Goal: Navigation & Orientation: Find specific page/section

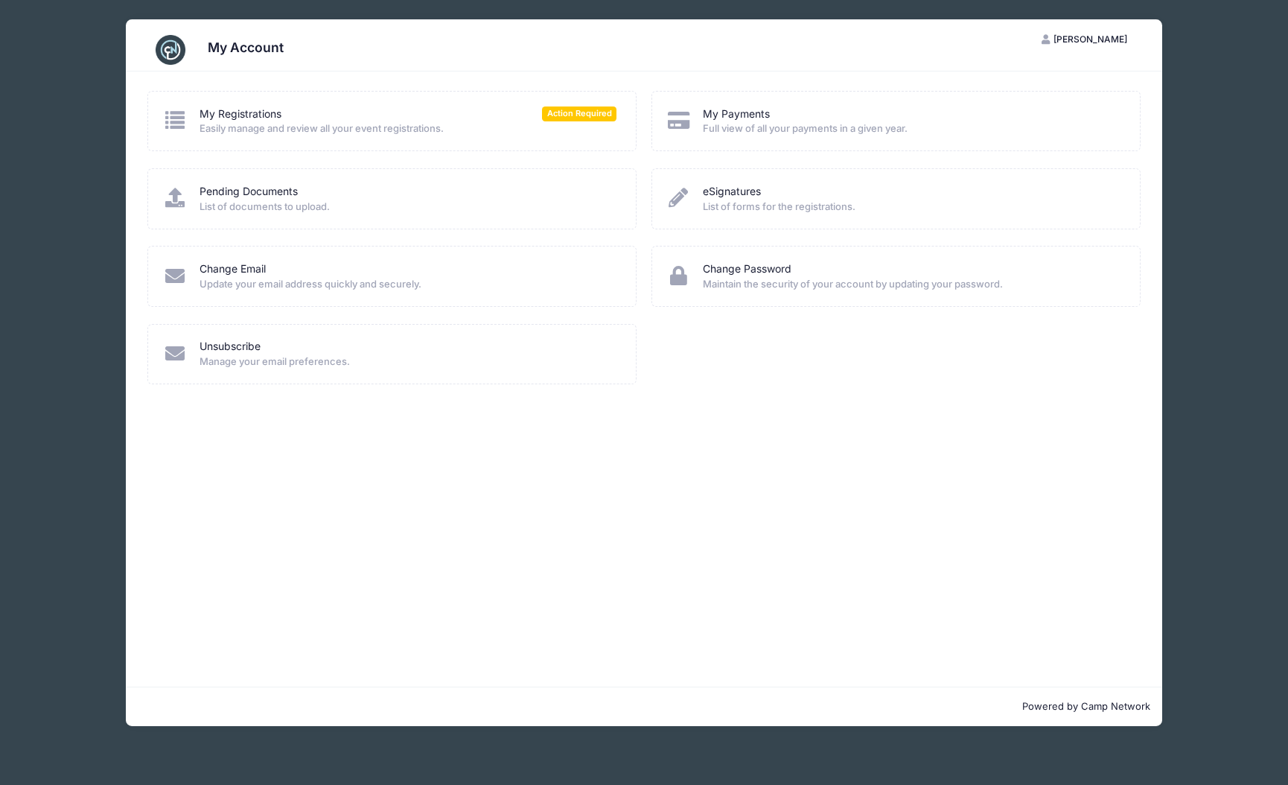
click at [177, 116] on icon at bounding box center [175, 119] width 25 height 19
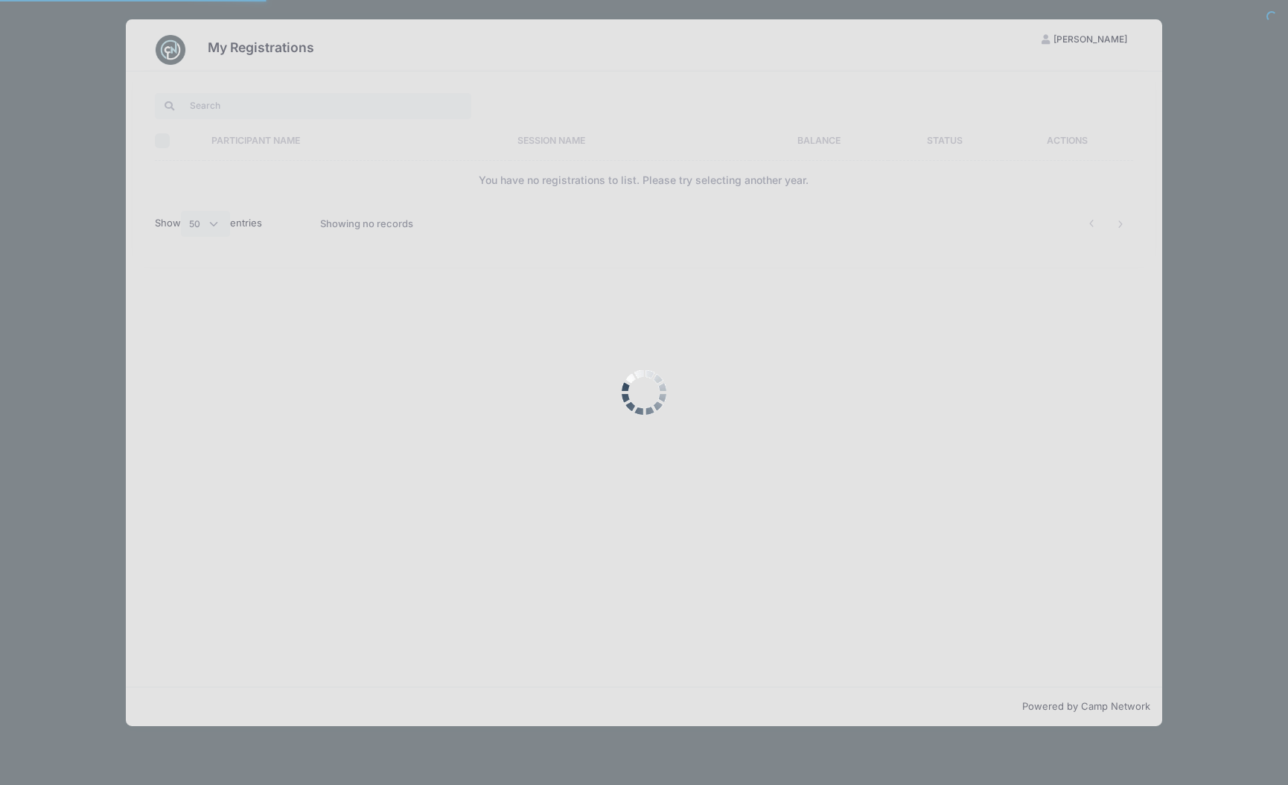
select select "50"
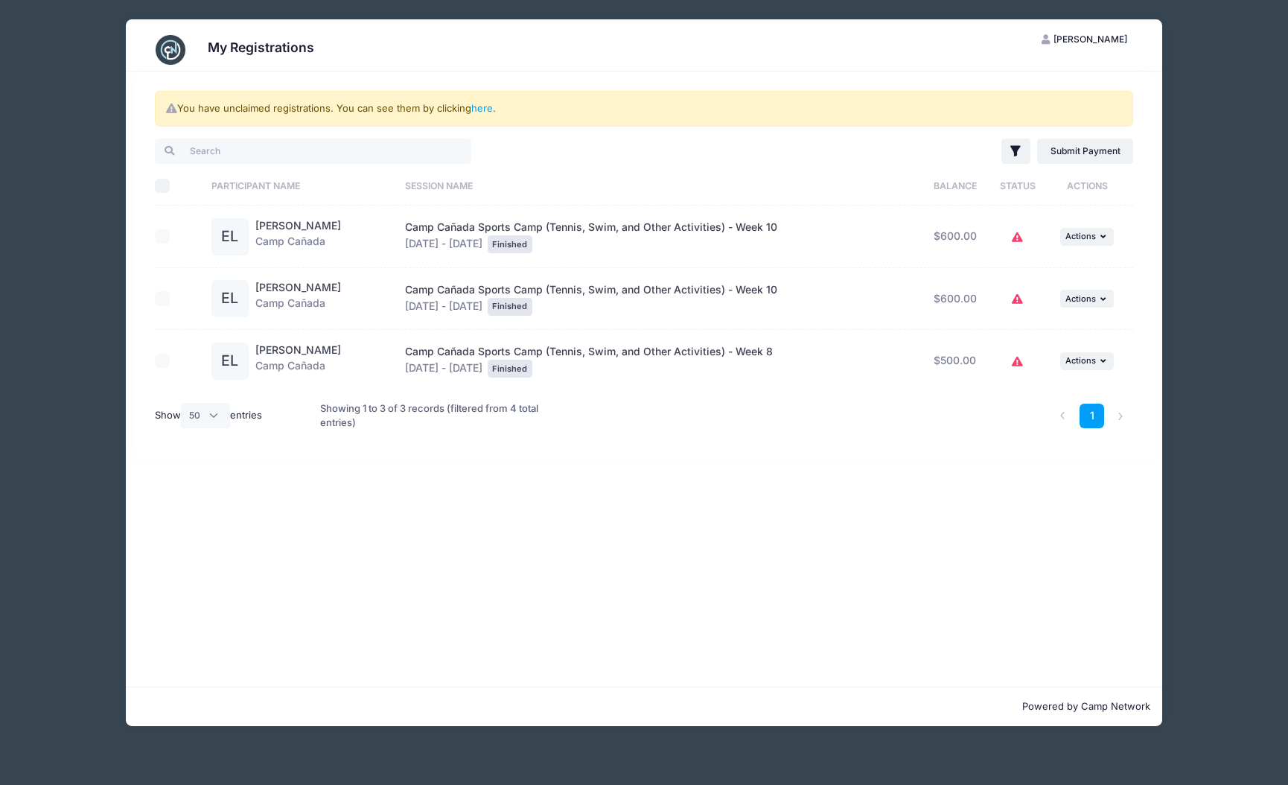
click at [1013, 238] on icon at bounding box center [1018, 238] width 12 height 0
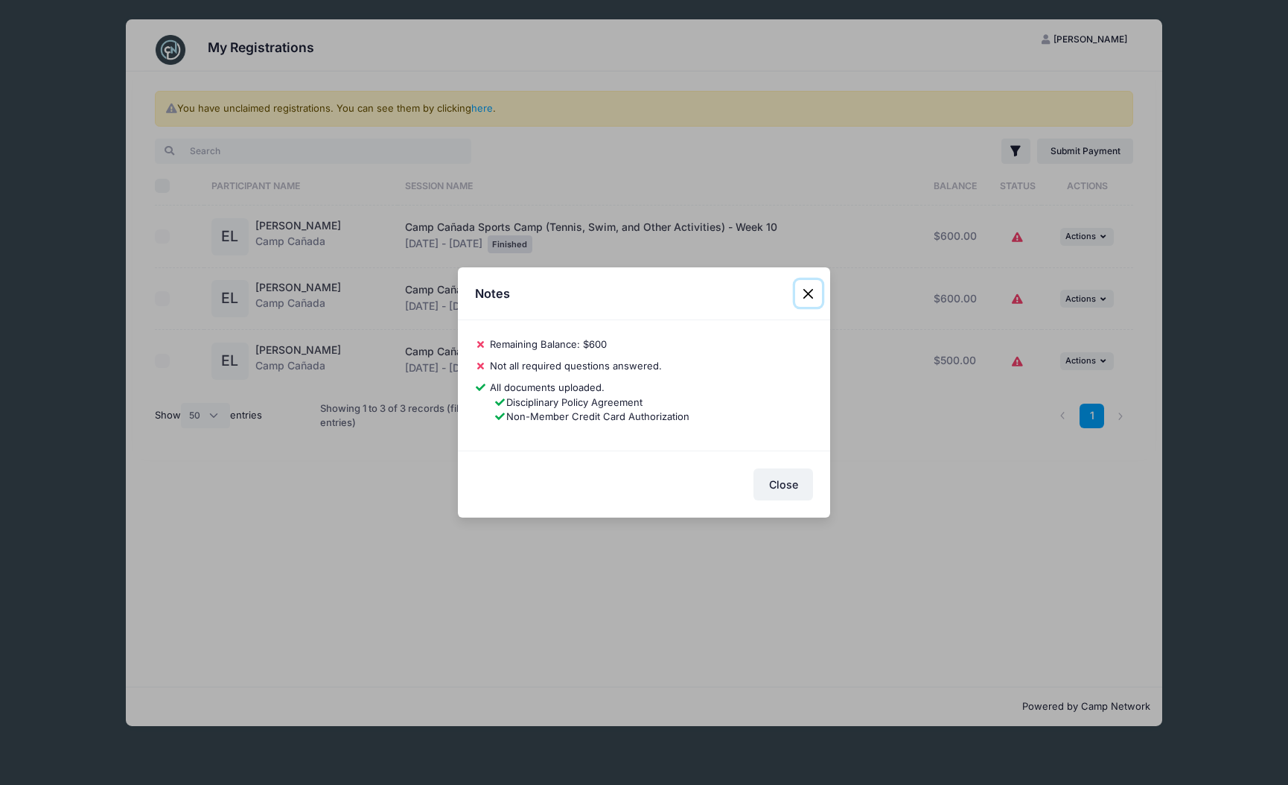
click at [809, 288] on button "Close" at bounding box center [808, 293] width 27 height 27
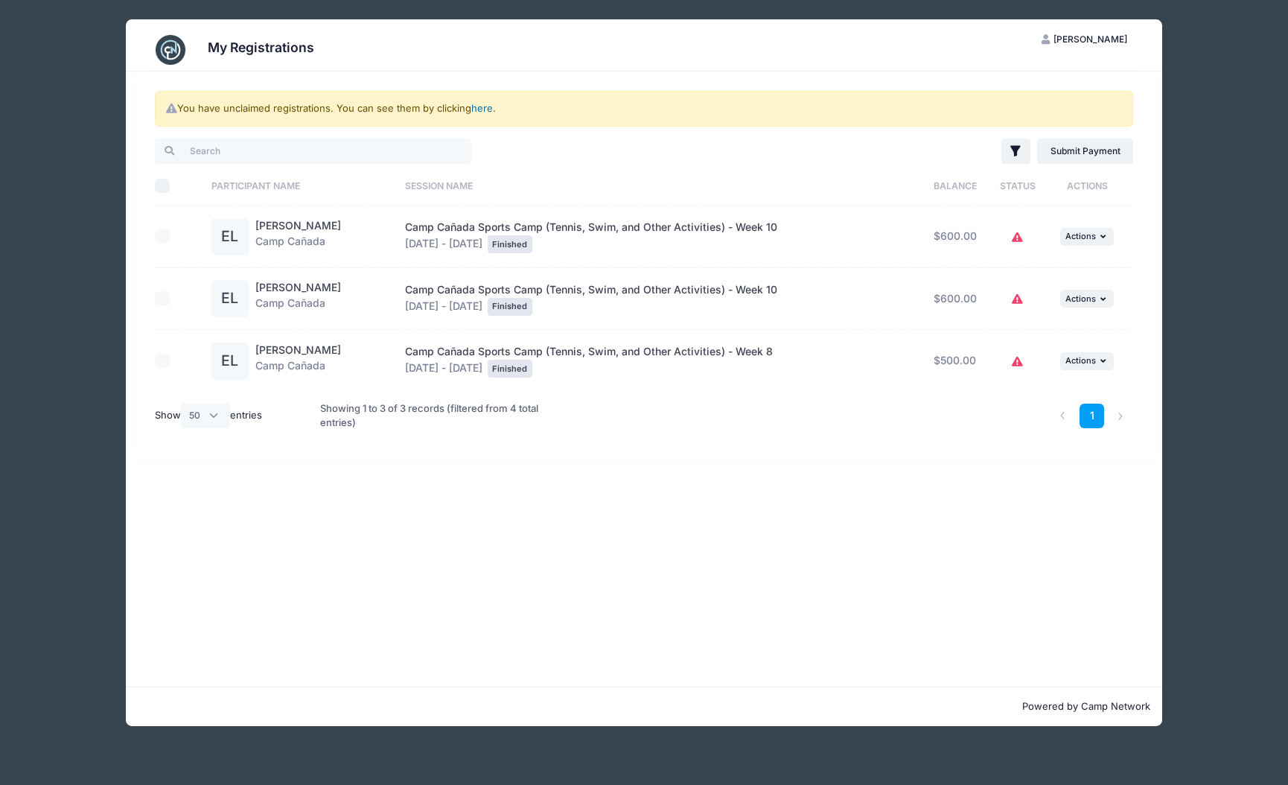
click at [477, 109] on link "here" at bounding box center [482, 108] width 22 height 12
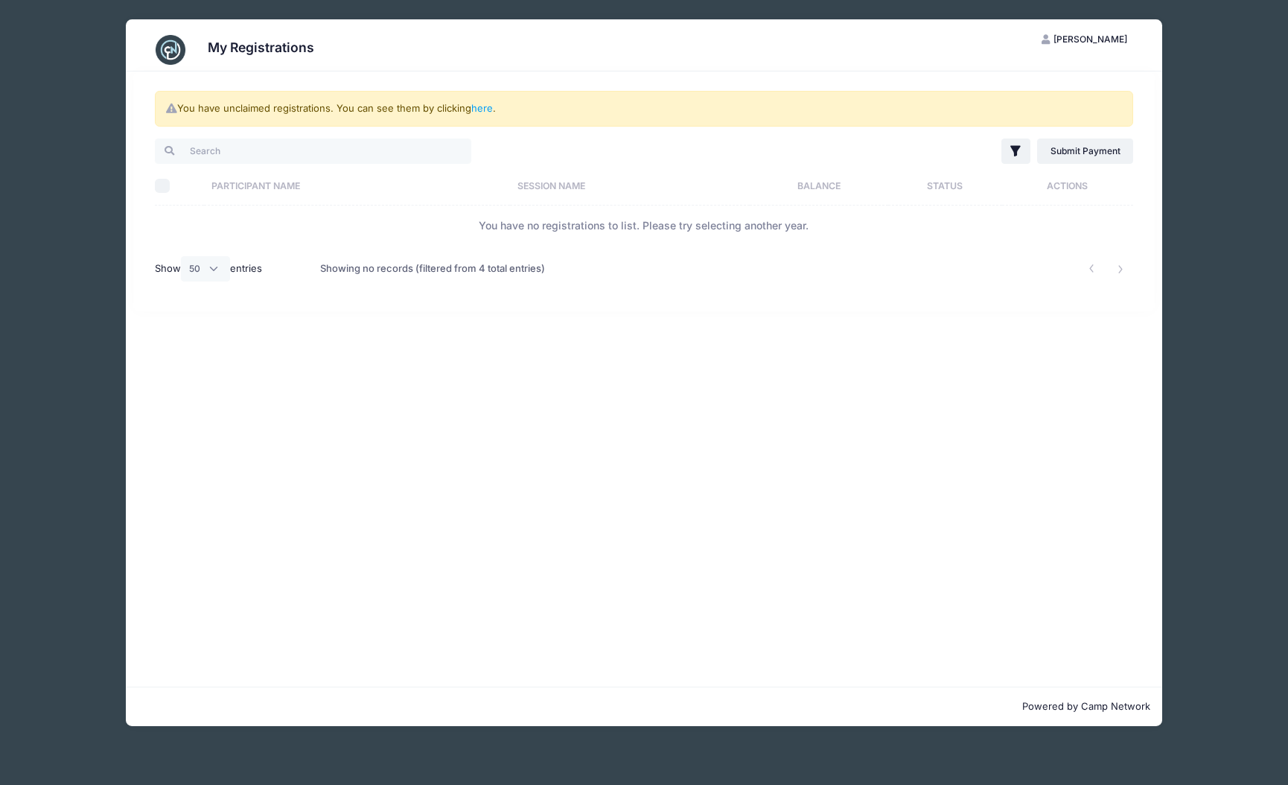
click at [1286, 44] on div "My Registrations CH Candace Hodder My Account Logout You have unclaimed registr…" at bounding box center [644, 392] width 1288 height 785
click at [1229, 68] on div "My Registrations CH Candace Hodder My Account Logout You have unclaimed registr…" at bounding box center [644, 372] width 1244 height 745
click at [118, 118] on div "My Registrations CH Candace Hodder My Account Logout You have unclaimed registr…" at bounding box center [644, 372] width 1244 height 745
click at [98, 451] on div "My Registrations CH Candace Hodder My Account Logout You have unclaimed registr…" at bounding box center [644, 372] width 1244 height 745
click at [104, 59] on div "My Registrations CH Candace Hodder My Account Logout You have unclaimed registr…" at bounding box center [644, 372] width 1244 height 745
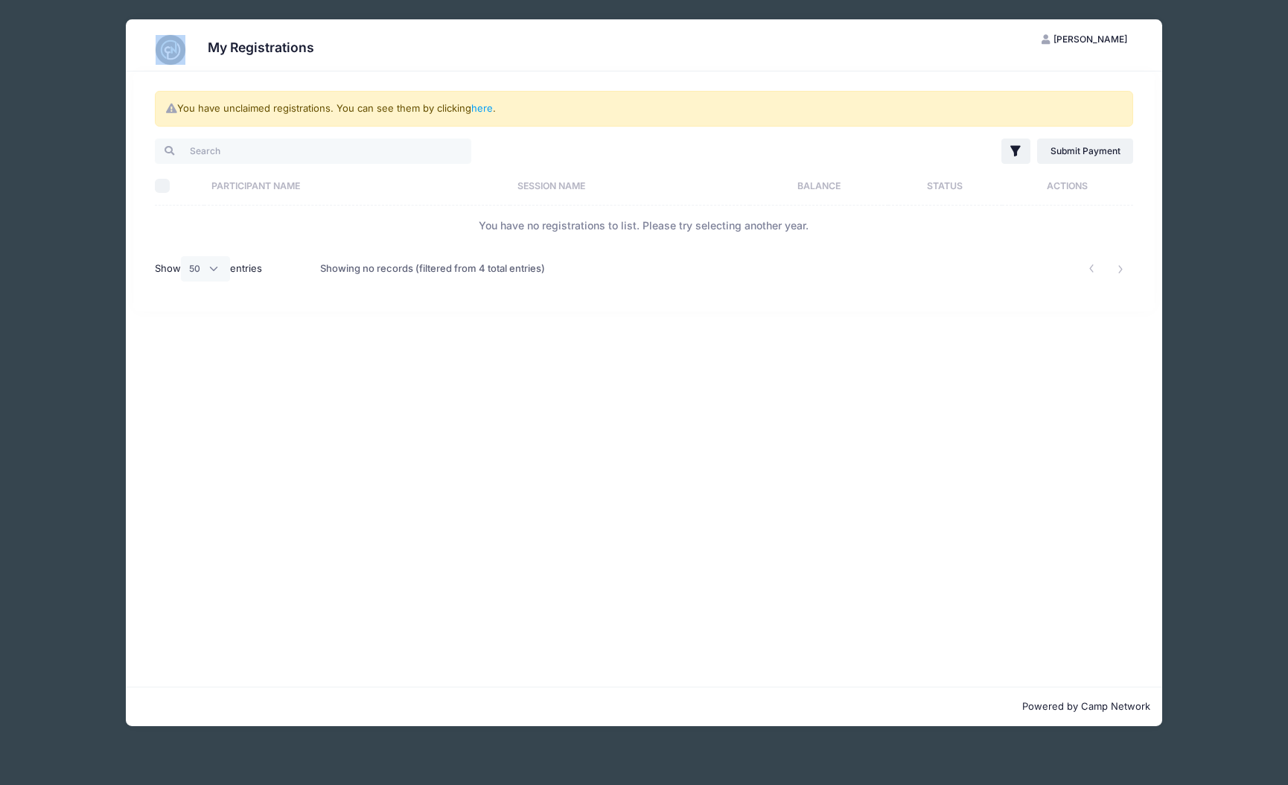
click at [104, 60] on div "My Registrations CH Candace Hodder My Account Logout You have unclaimed registr…" at bounding box center [644, 372] width 1244 height 745
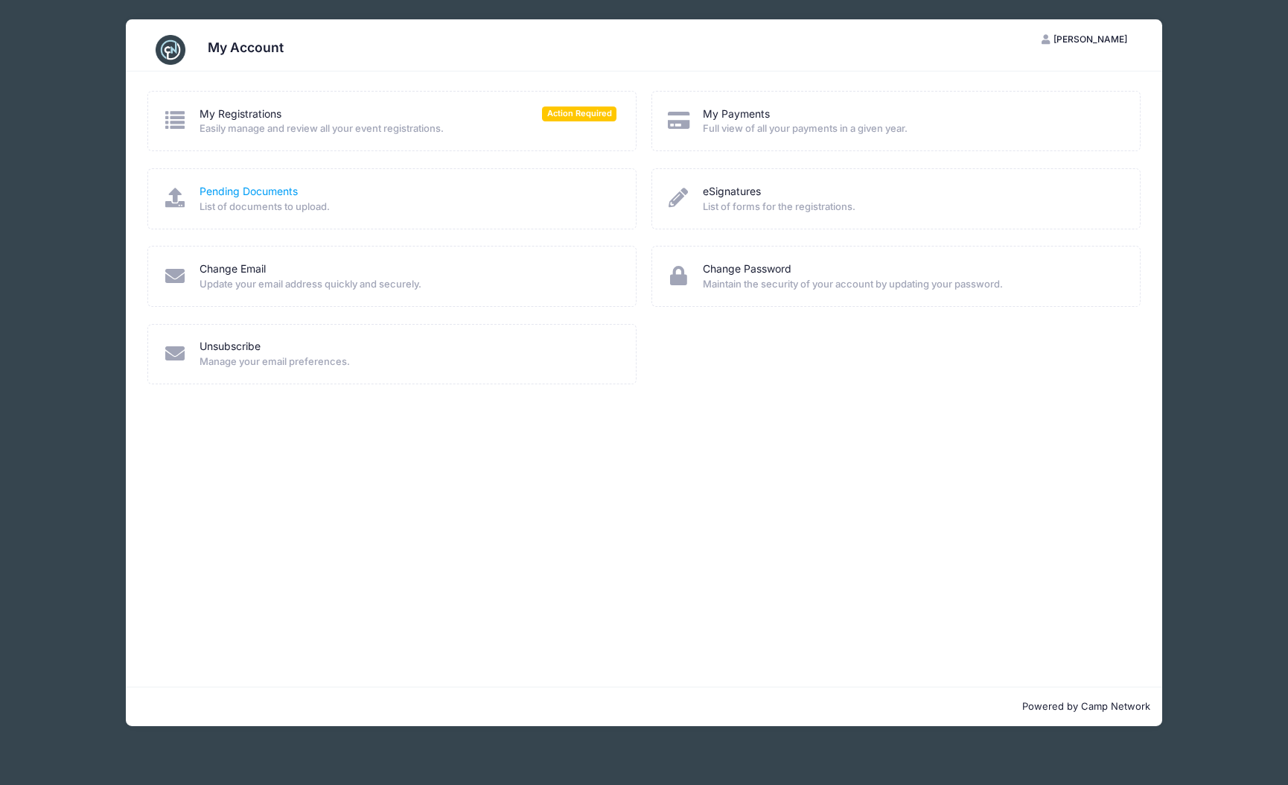
click at [273, 187] on link "Pending Documents" at bounding box center [249, 192] width 98 height 16
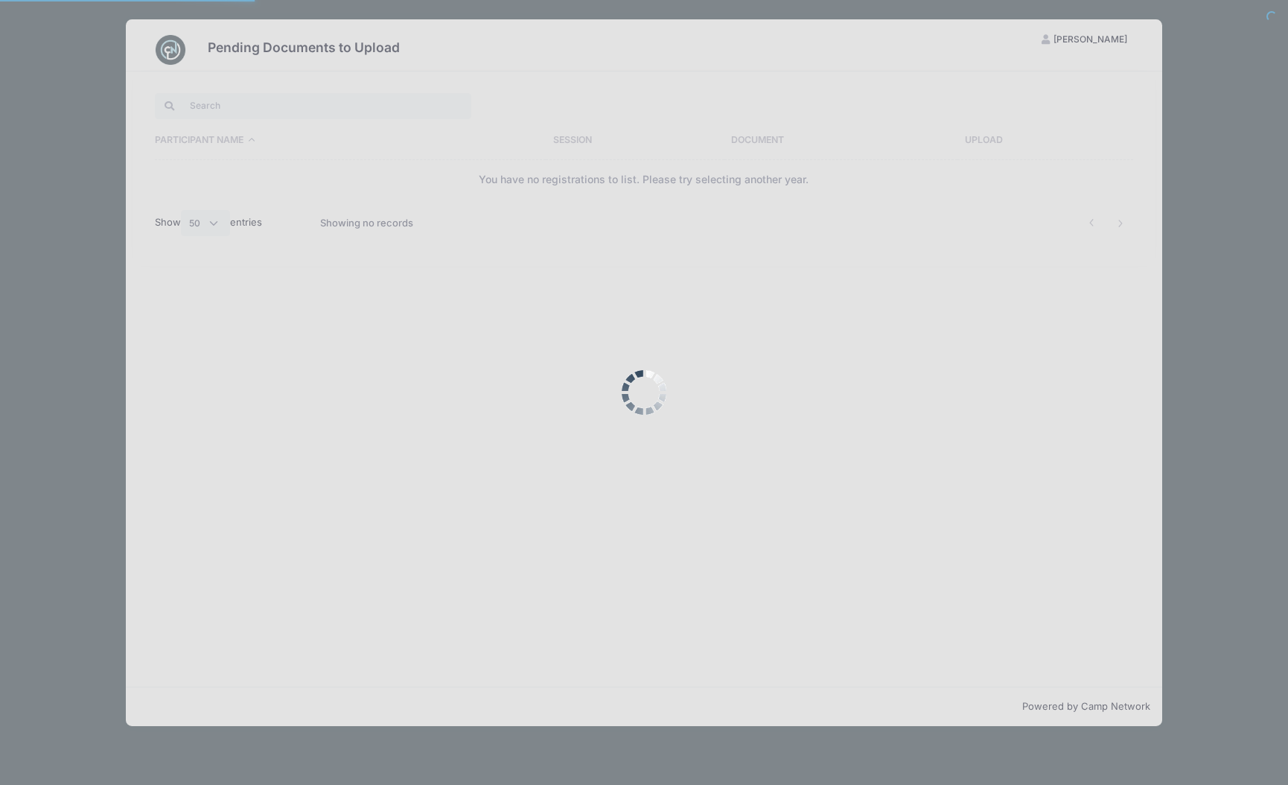
select select "50"
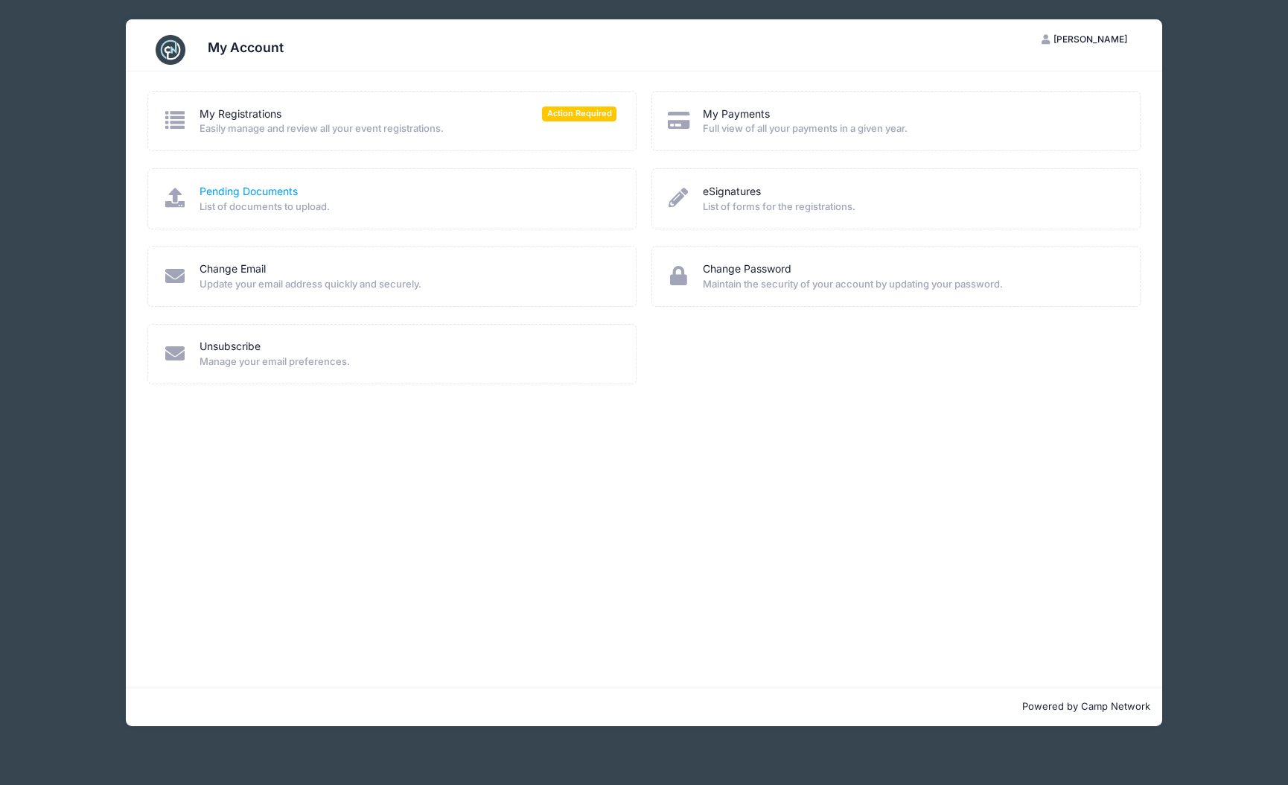
click at [244, 198] on link "Pending Documents" at bounding box center [249, 192] width 98 height 16
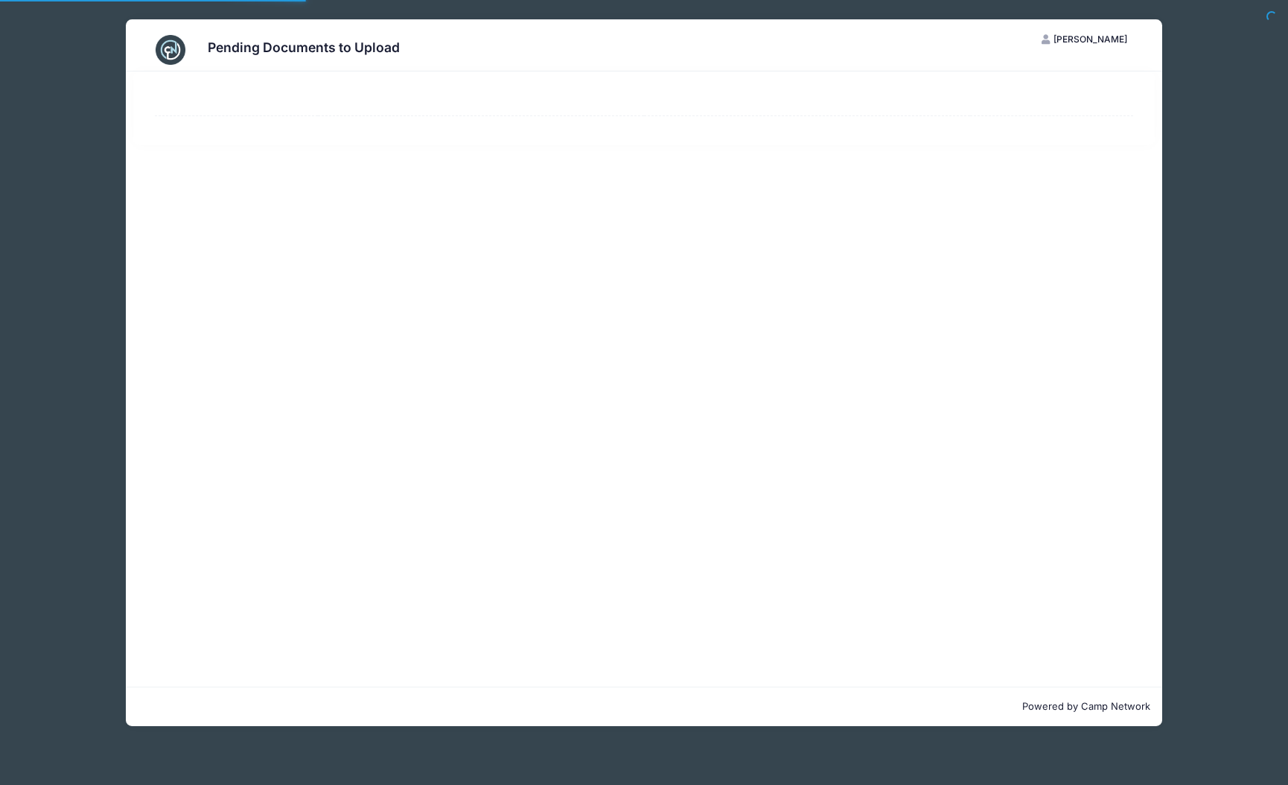
select select "50"
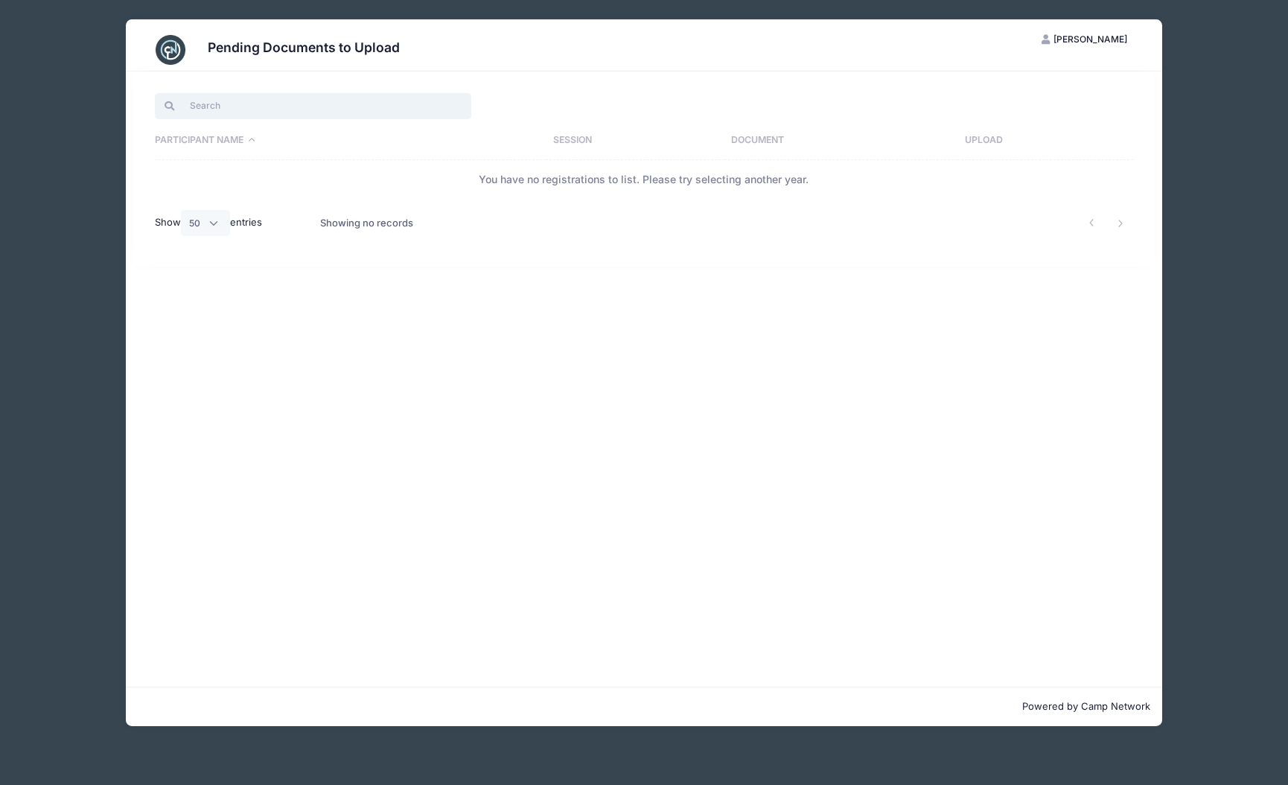
click at [352, 108] on input "search" at bounding box center [313, 105] width 316 height 25
click at [1263, 71] on div "Pending Documents to Upload CH Candace Hodder My Account Logout Participant Nam…" at bounding box center [644, 372] width 1244 height 745
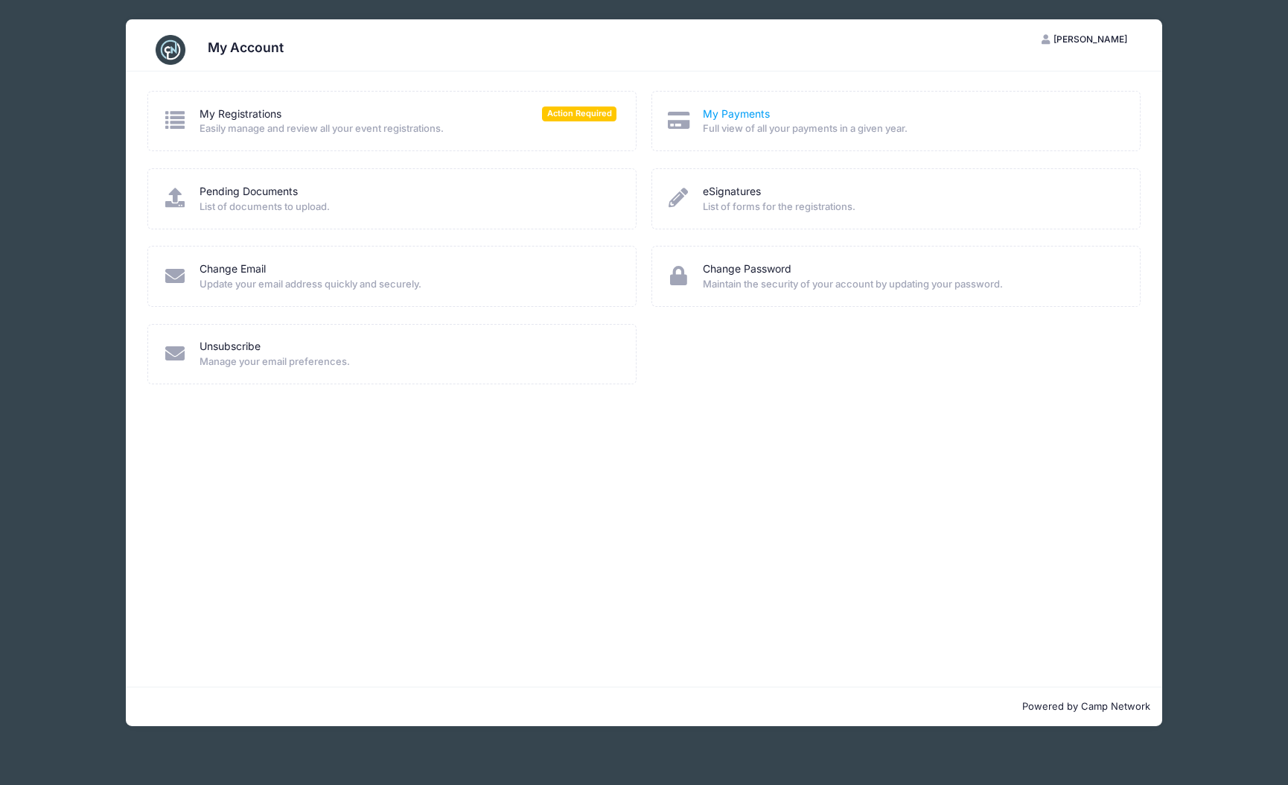
click at [734, 108] on link "My Payments" at bounding box center [736, 114] width 67 height 16
click at [258, 115] on link "My Registrations" at bounding box center [241, 114] width 82 height 16
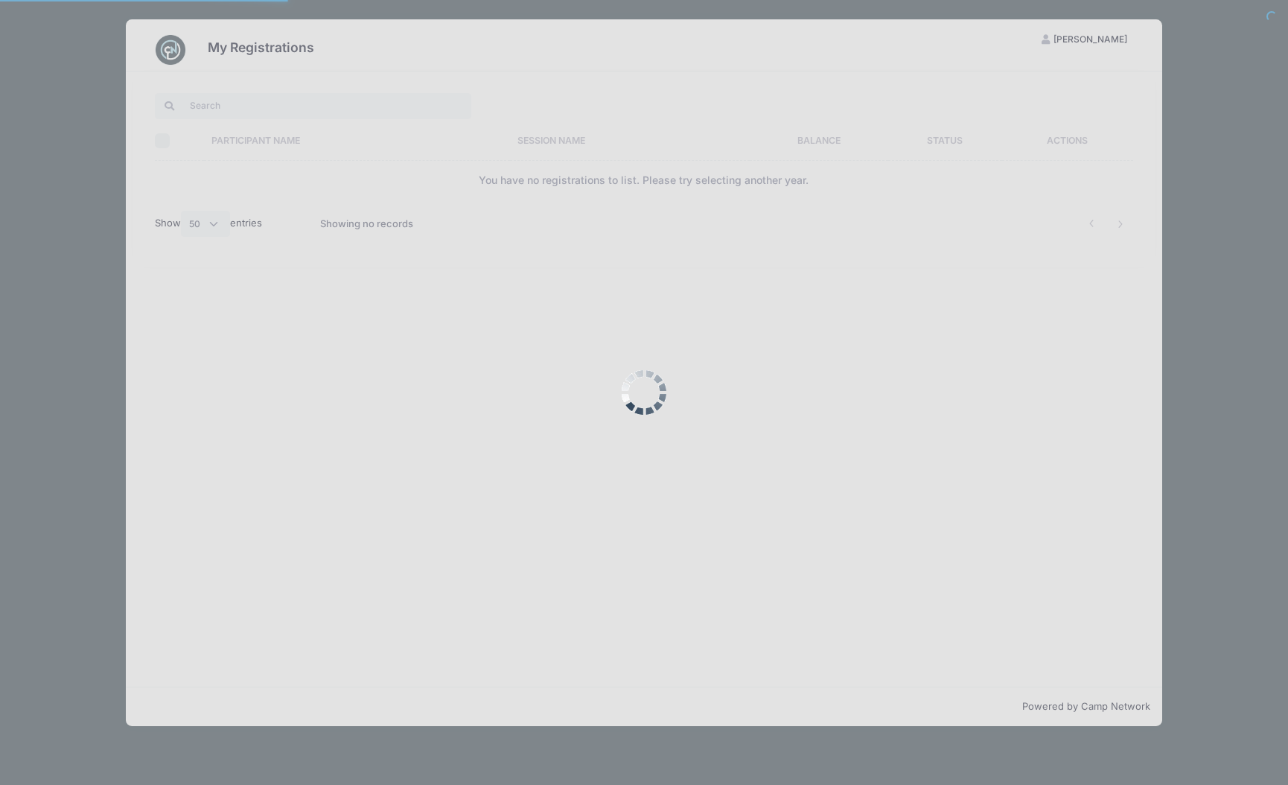
select select "50"
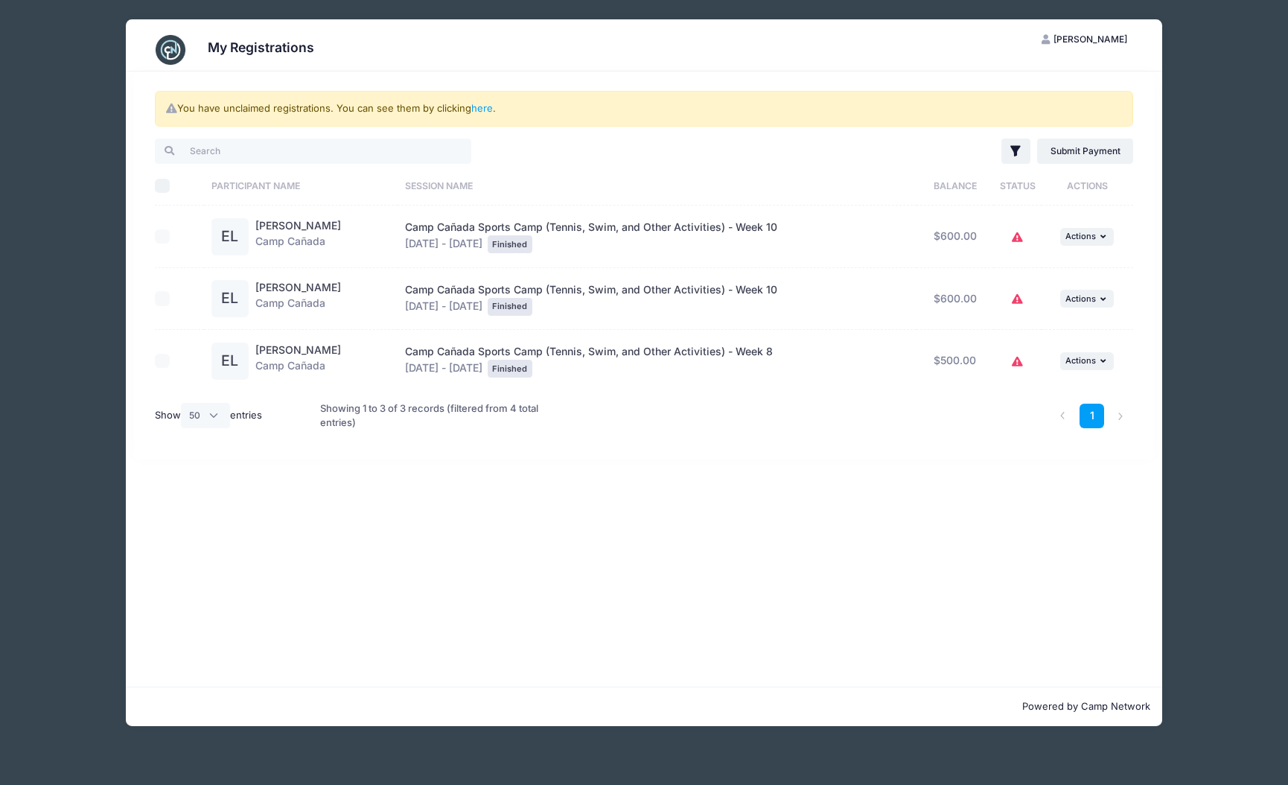
click at [512, 253] on td "Camp Cañada Sports Camp (Tennis, Swim, and Other Activities) - Week [DATE] - [D…" at bounding box center [657, 237] width 519 height 63
click at [479, 107] on link "here" at bounding box center [482, 108] width 22 height 12
